Goal: Task Accomplishment & Management: Manage account settings

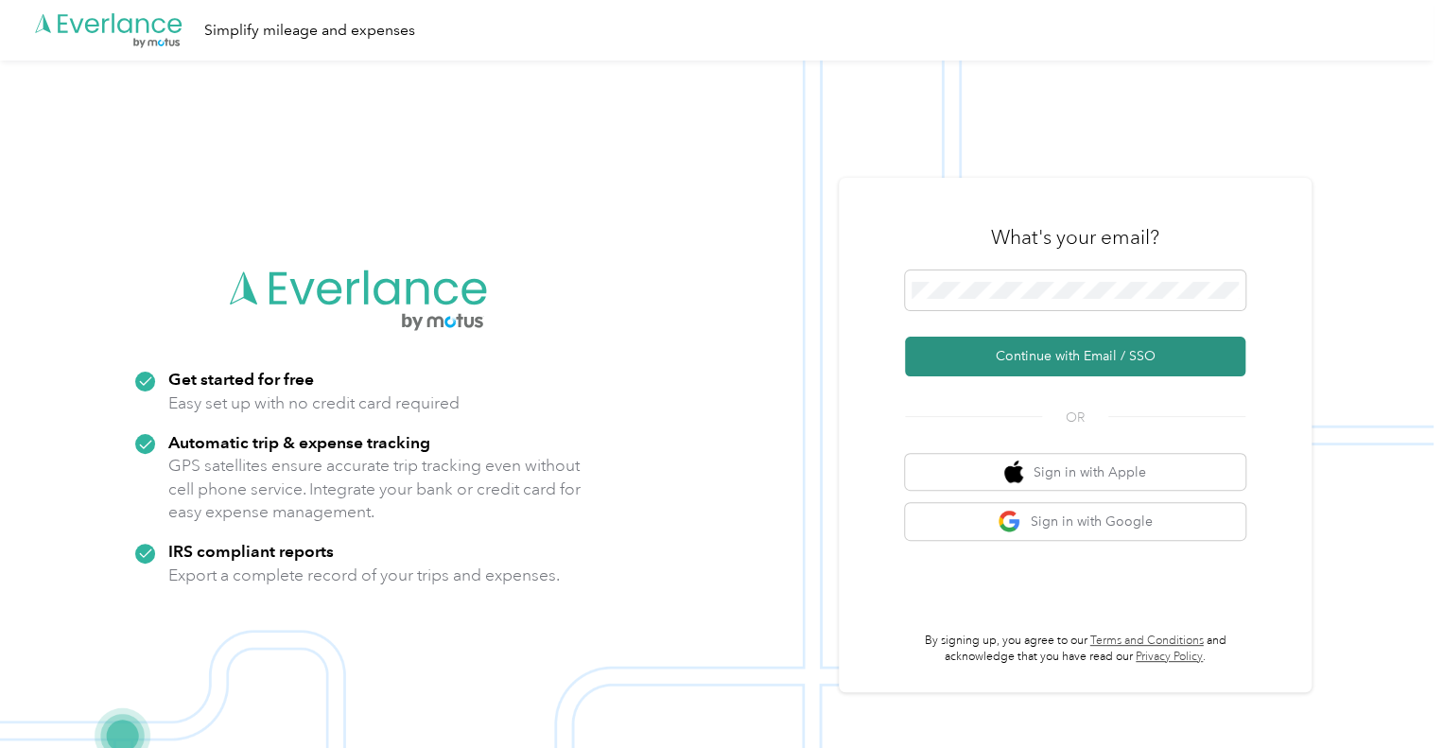
click at [1092, 356] on button "Continue with Email / SSO" at bounding box center [1075, 357] width 340 height 40
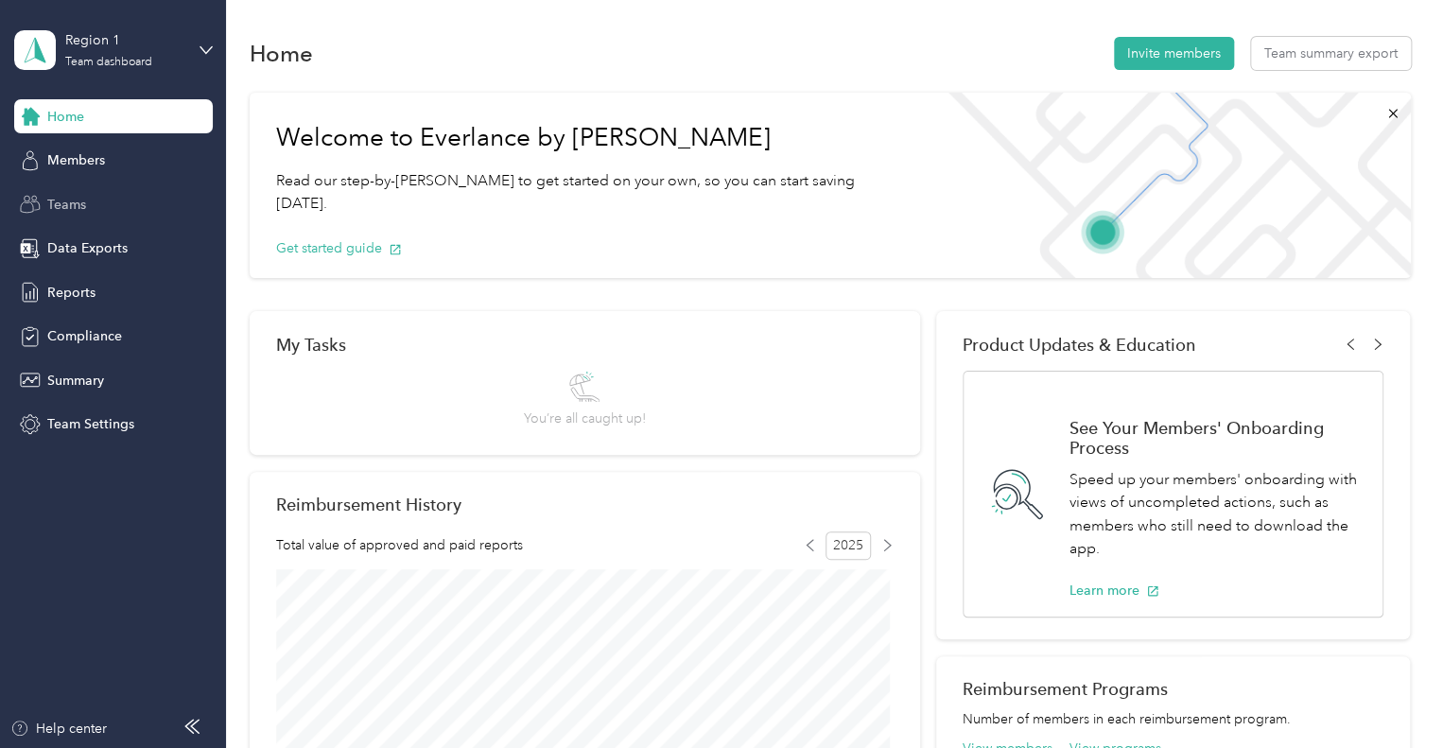
click at [42, 206] on div "Teams" at bounding box center [113, 204] width 199 height 34
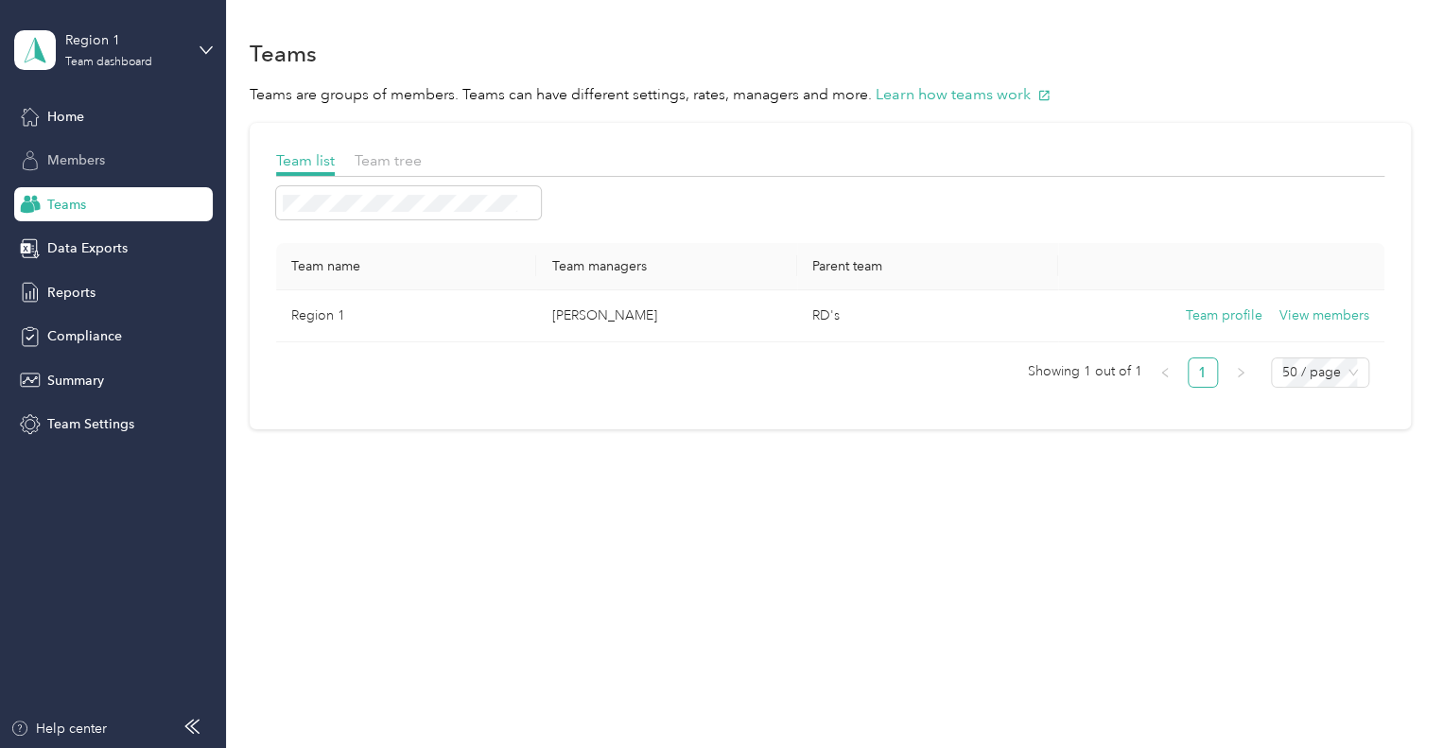
click at [69, 147] on div "Members" at bounding box center [113, 161] width 199 height 34
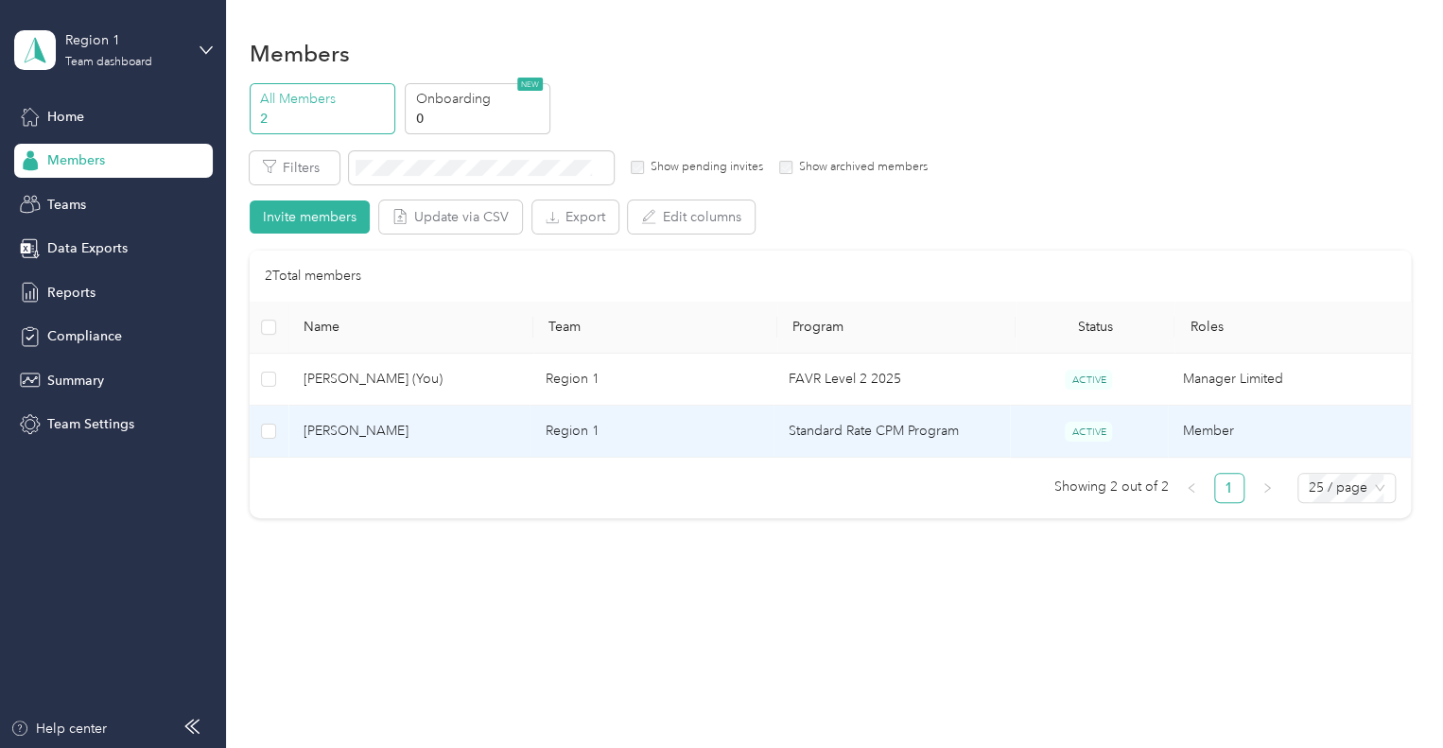
click at [366, 426] on span "[PERSON_NAME]" at bounding box center [409, 431] width 213 height 21
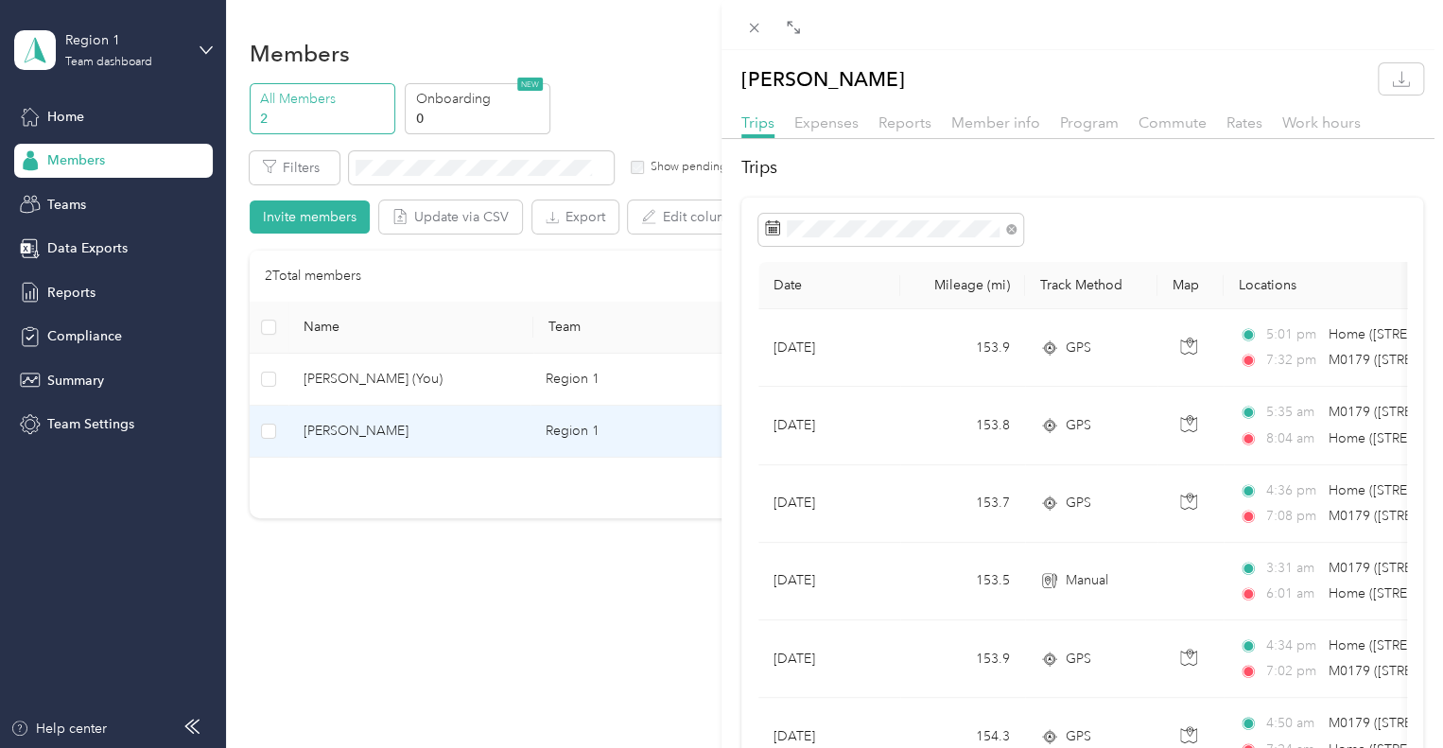
click at [68, 294] on div "[PERSON_NAME] Trips Expenses Reports Member info Program Commute Rates Work hou…" at bounding box center [721, 374] width 1443 height 748
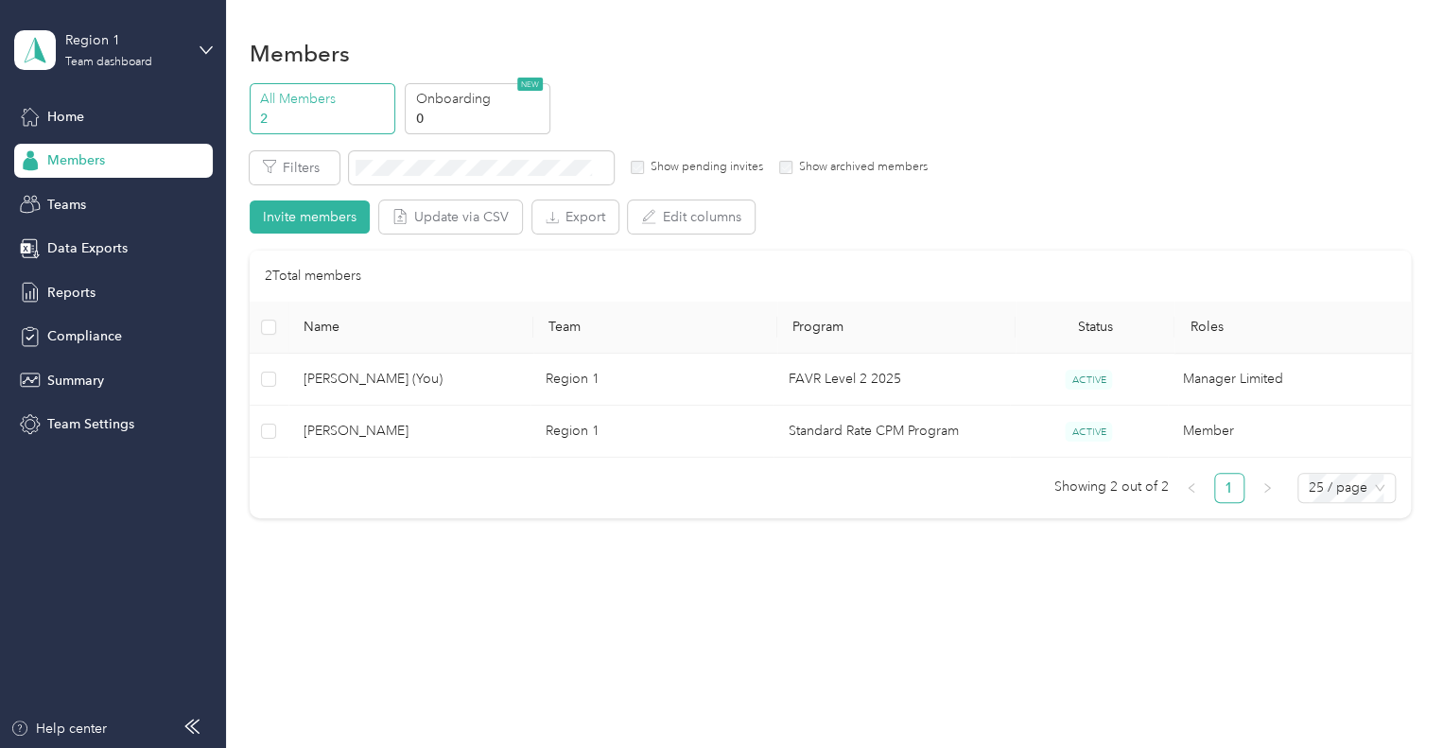
click at [68, 294] on span "Reports" at bounding box center [71, 293] width 48 height 20
